Goal: Navigation & Orientation: Find specific page/section

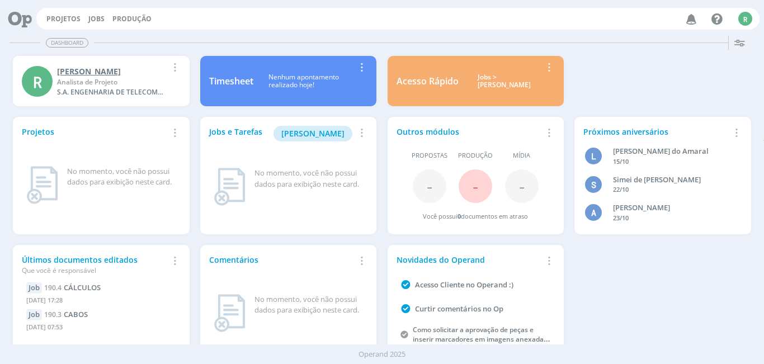
click at [93, 86] on div "Analista de Projeto" at bounding box center [112, 82] width 110 height 10
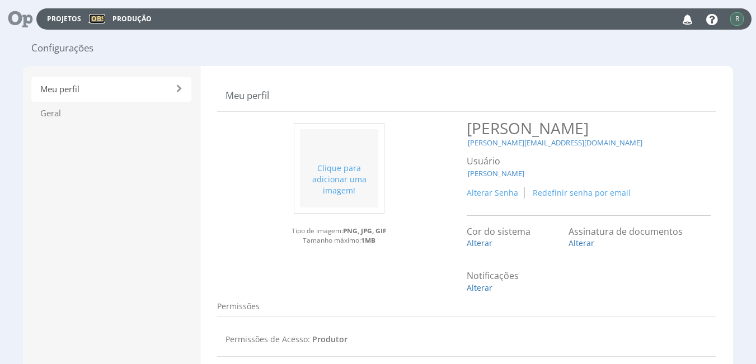
click at [95, 23] on link "Jobs" at bounding box center [97, 19] width 16 height 10
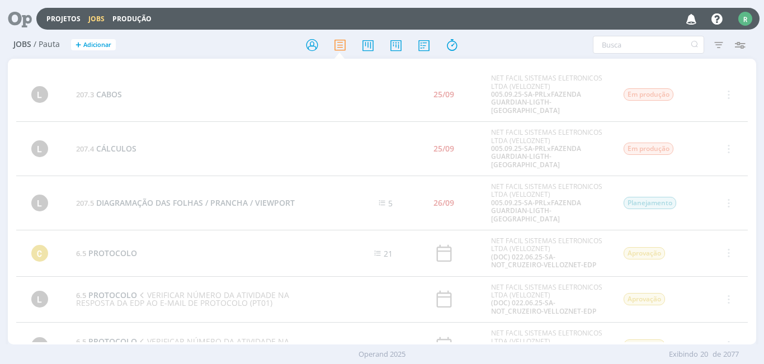
click at [96, 20] on link "Jobs" at bounding box center [96, 19] width 16 height 10
